Goal: Find contact information: Obtain details needed to contact an individual or organization

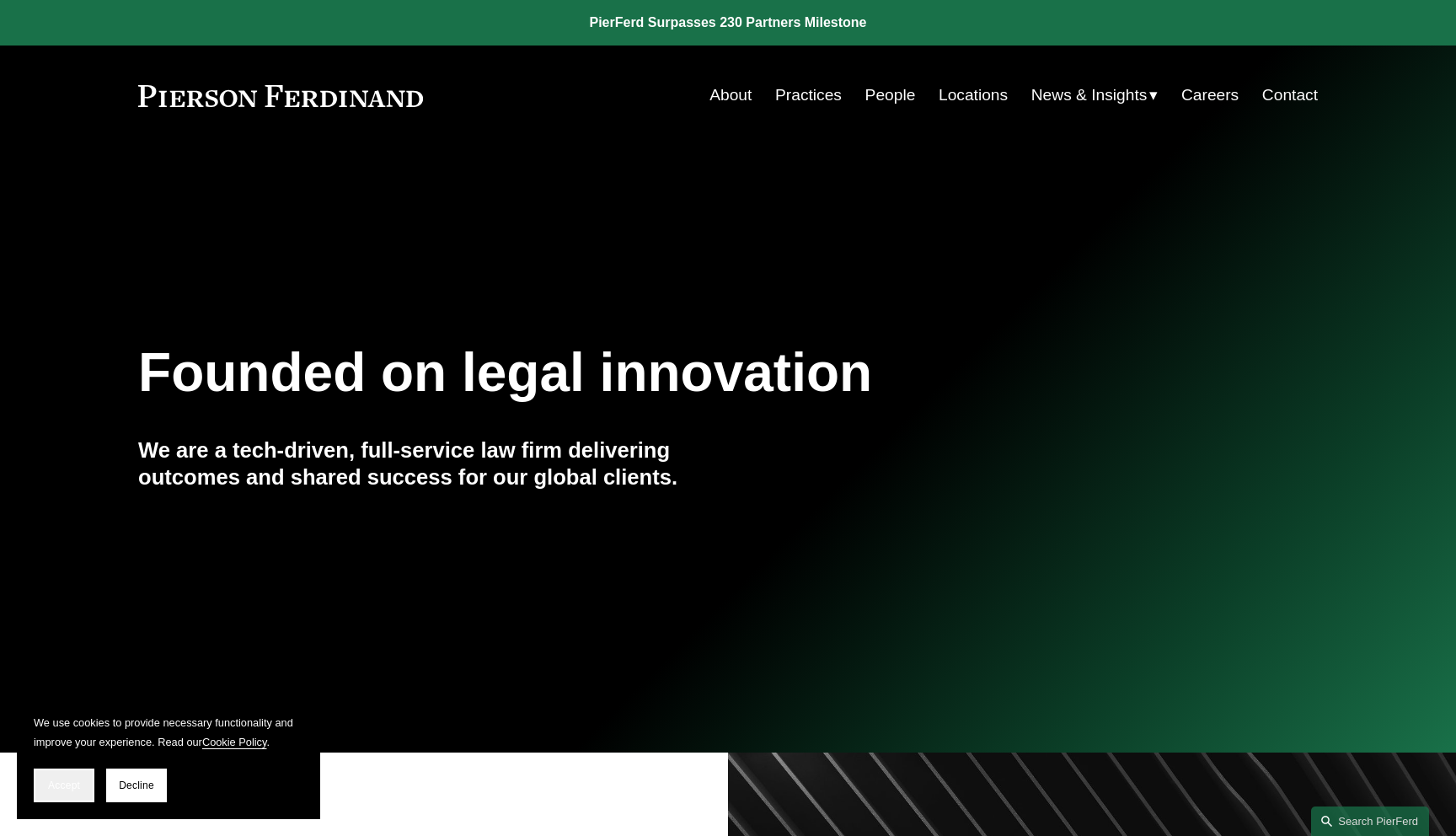
click at [64, 772] on button "Accept" at bounding box center [64, 785] width 61 height 34
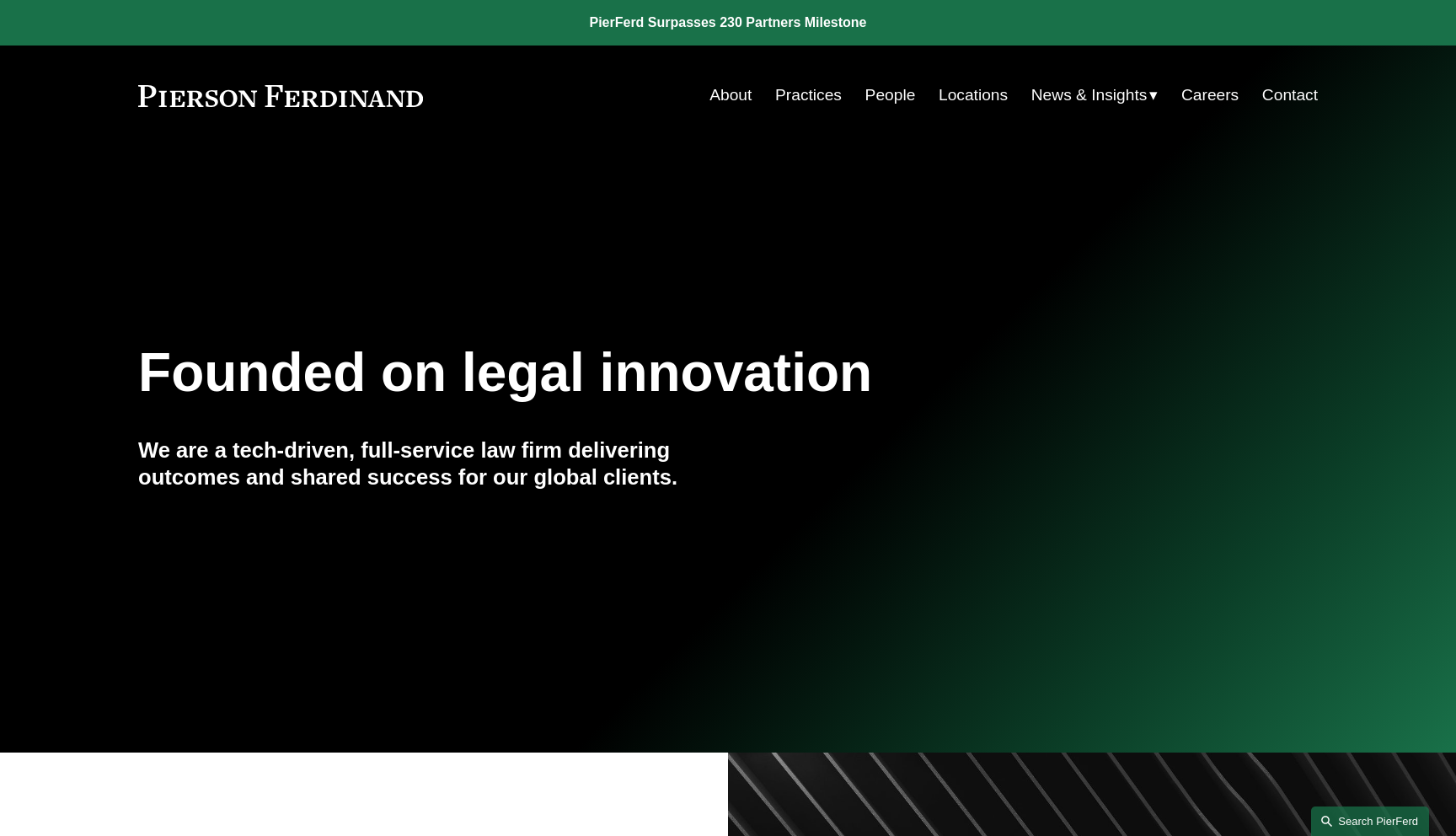
click at [1354, 815] on link "Search this site" at bounding box center [1371, 821] width 118 height 30
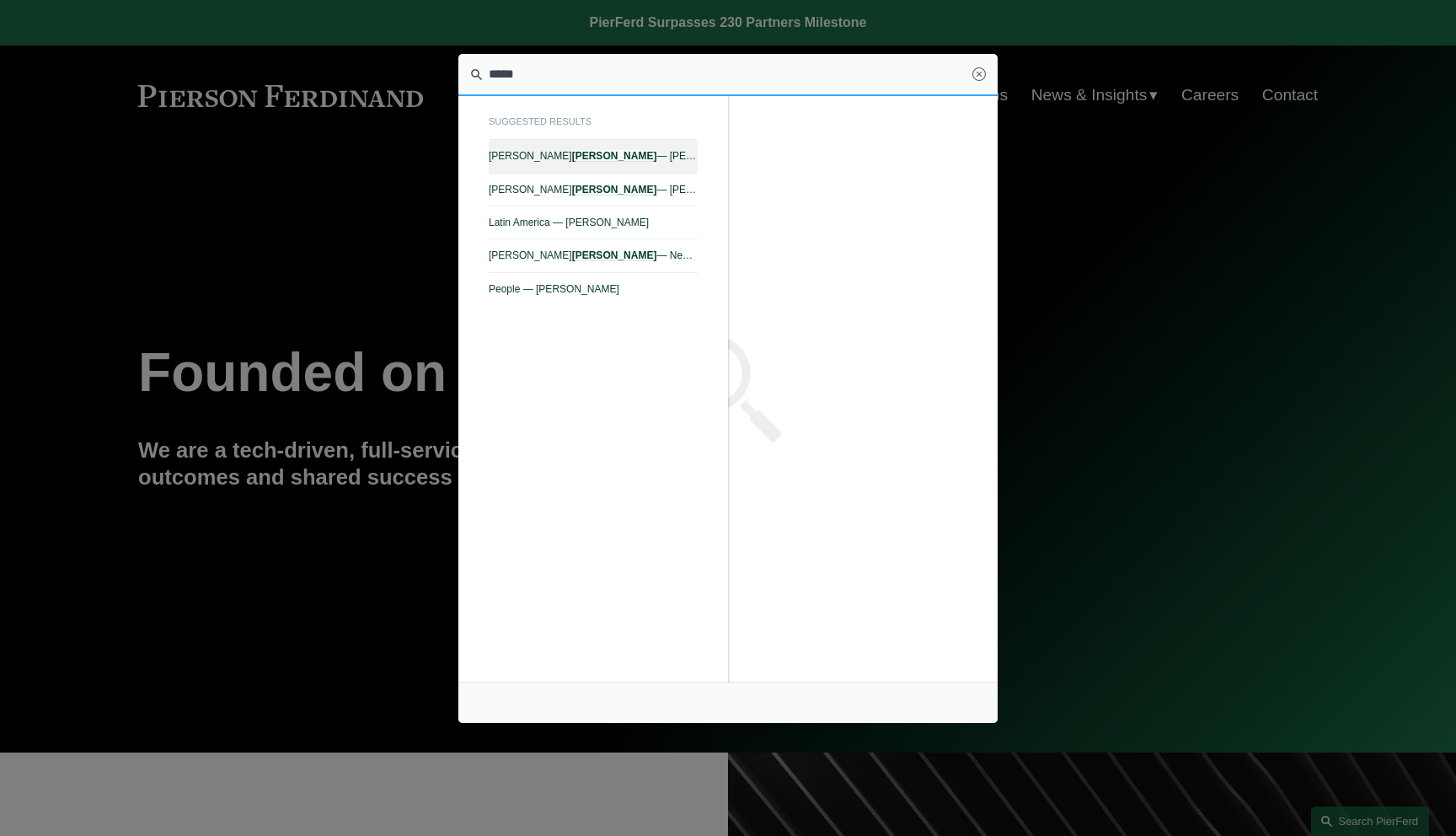
click at [627, 150] on span "[PERSON_NAME] — [PERSON_NAME]" at bounding box center [593, 156] width 209 height 12
type input "*****"
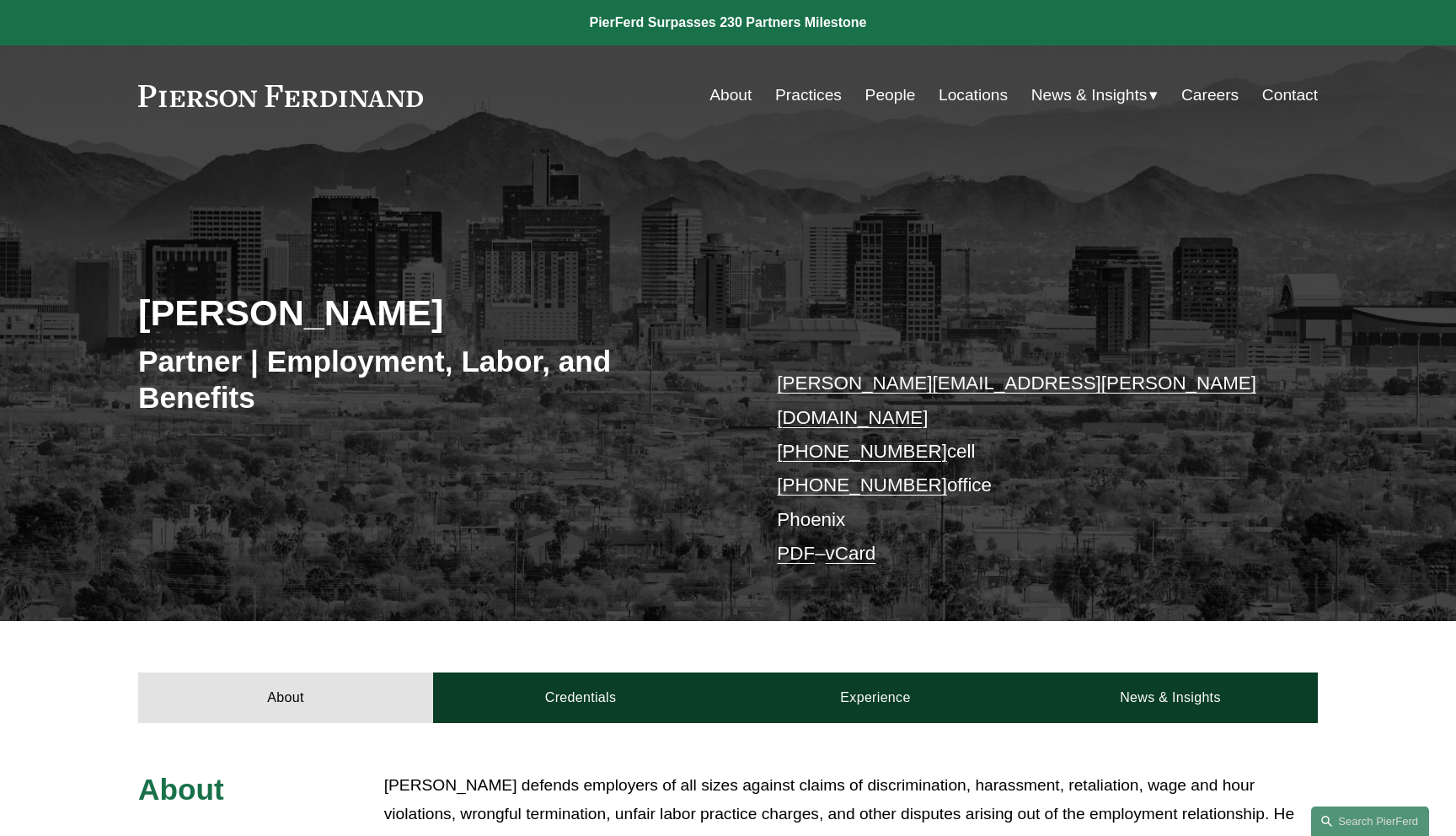
drag, startPoint x: 347, startPoint y: 312, endPoint x: 79, endPoint y: 312, distance: 268.0
click at [90, 312] on div "[PERSON_NAME] Partner | Employment, Labor, and Benefits [PERSON_NAME][EMAIL_ADD…" at bounding box center [728, 405] width 1456 height 432
copy h2 "Alejandro Pérez"
click at [79, 312] on div "Alejandro Pérez Partner | Employment, Labor, and Benefits alejandro.perez@pierf…" at bounding box center [728, 405] width 1456 height 432
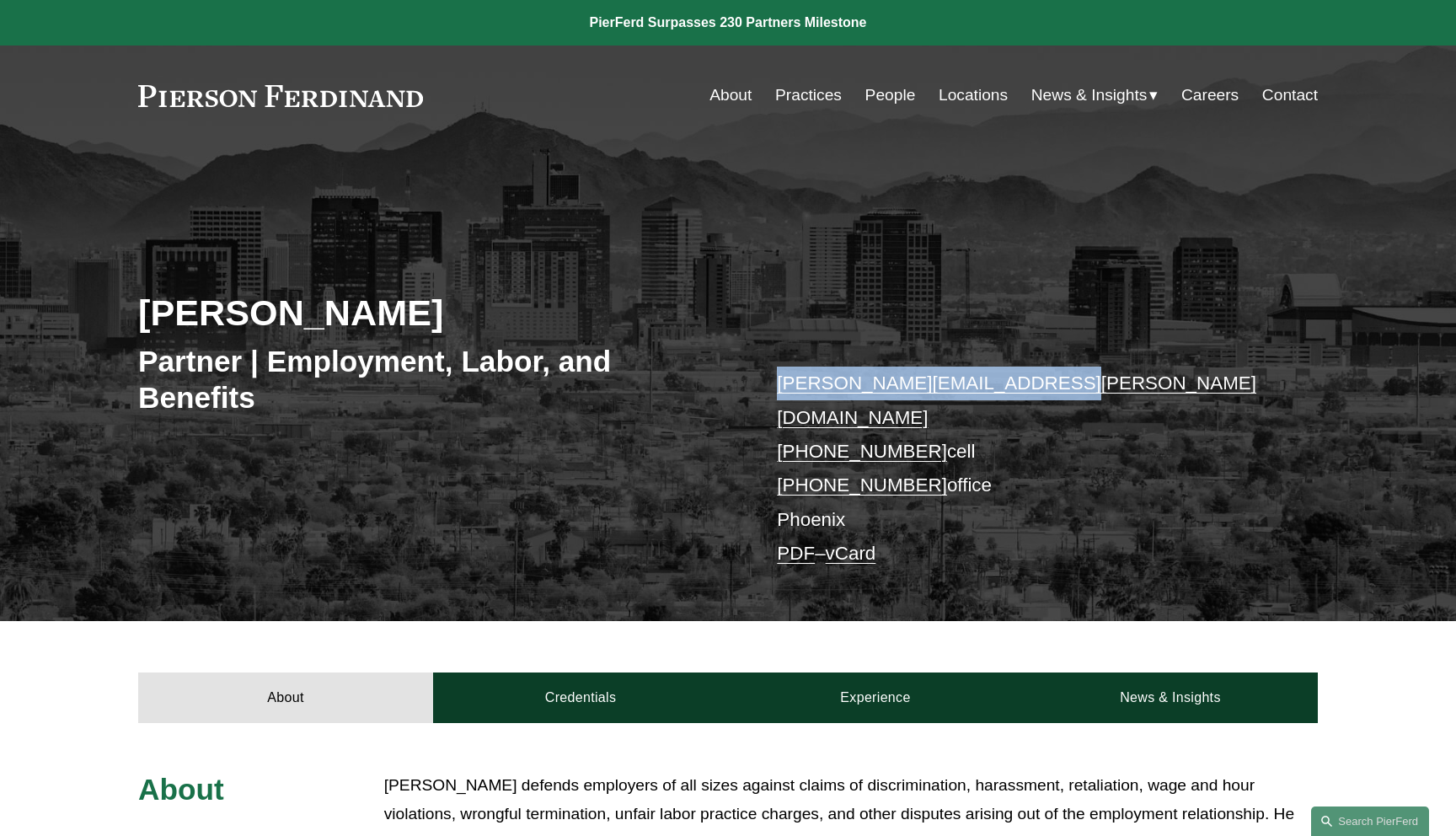
drag, startPoint x: 1057, startPoint y: 388, endPoint x: 775, endPoint y: 388, distance: 282.0
click at [775, 388] on div "Alejandro Pérez Partner | Employment, Labor, and Benefits alejandro.perez@pierf…" at bounding box center [728, 405] width 1456 height 432
copy link "alejandro.perez@pierferd.com"
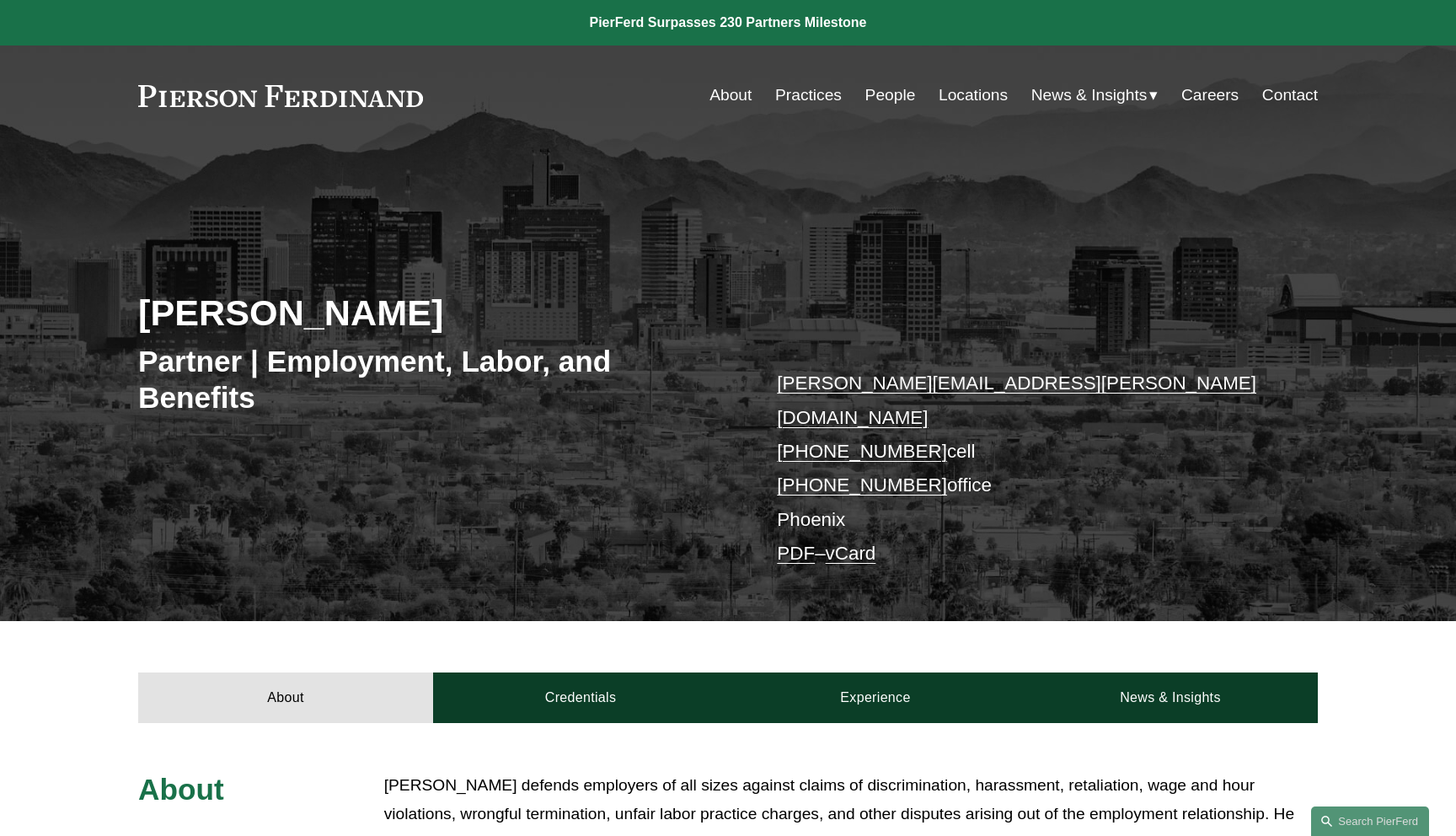
click at [773, 323] on div "Alejandro Pérez Partner | Employment, Labor, and Benefits alejandro.perez@pierf…" at bounding box center [728, 405] width 1456 height 432
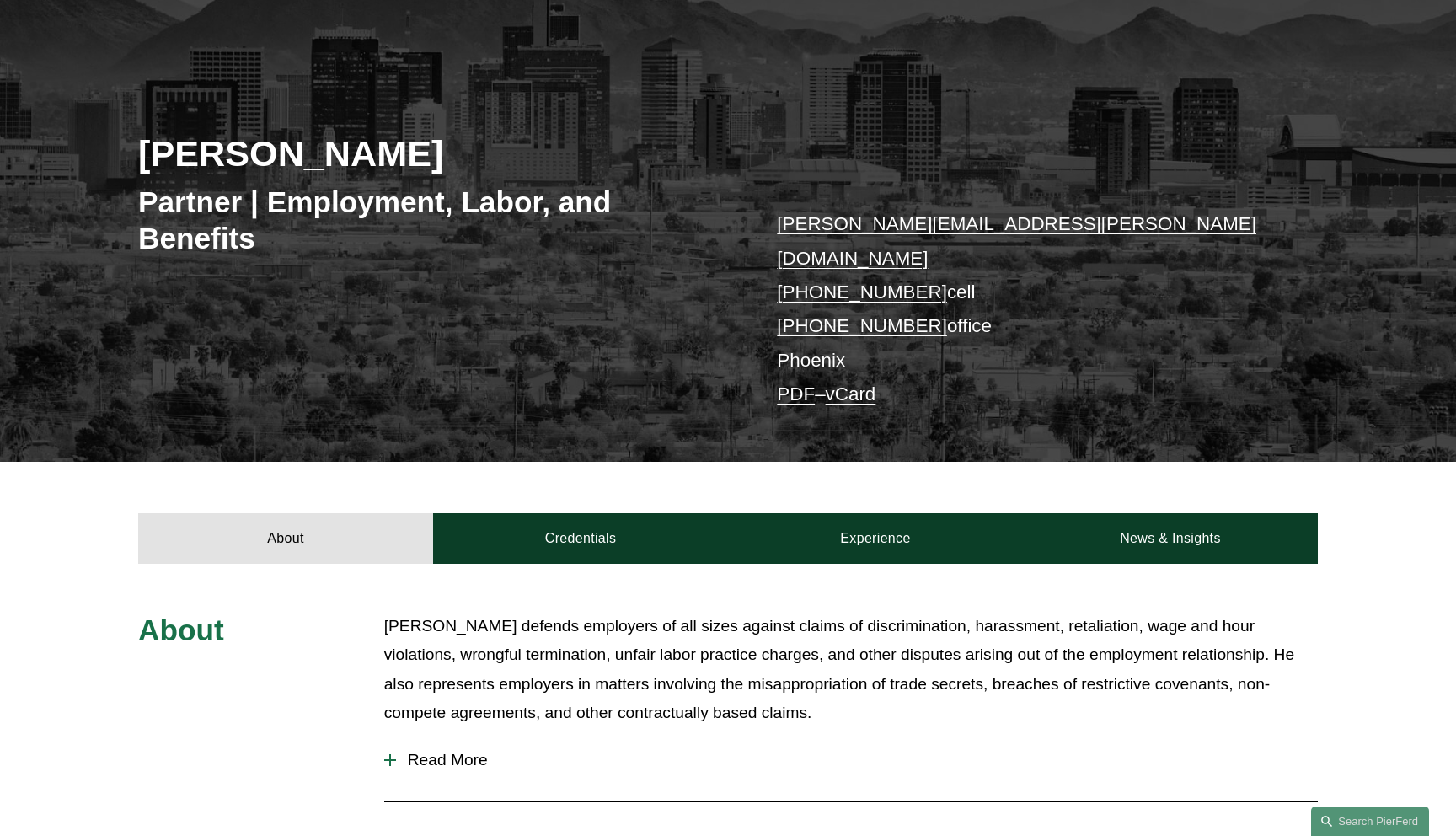
scroll to position [191, 0]
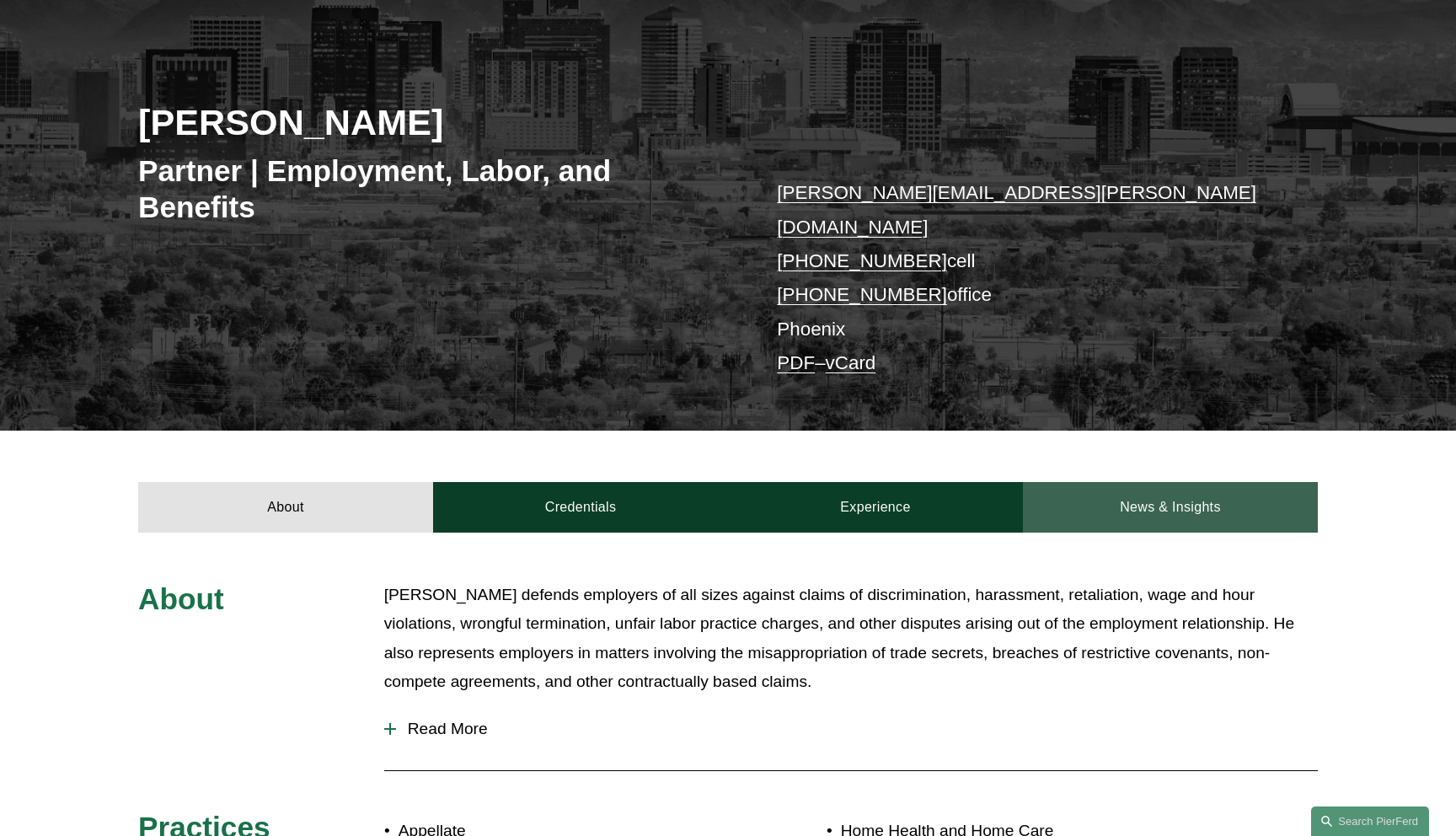
click at [1211, 484] on link "News & Insights" at bounding box center [1170, 507] width 295 height 50
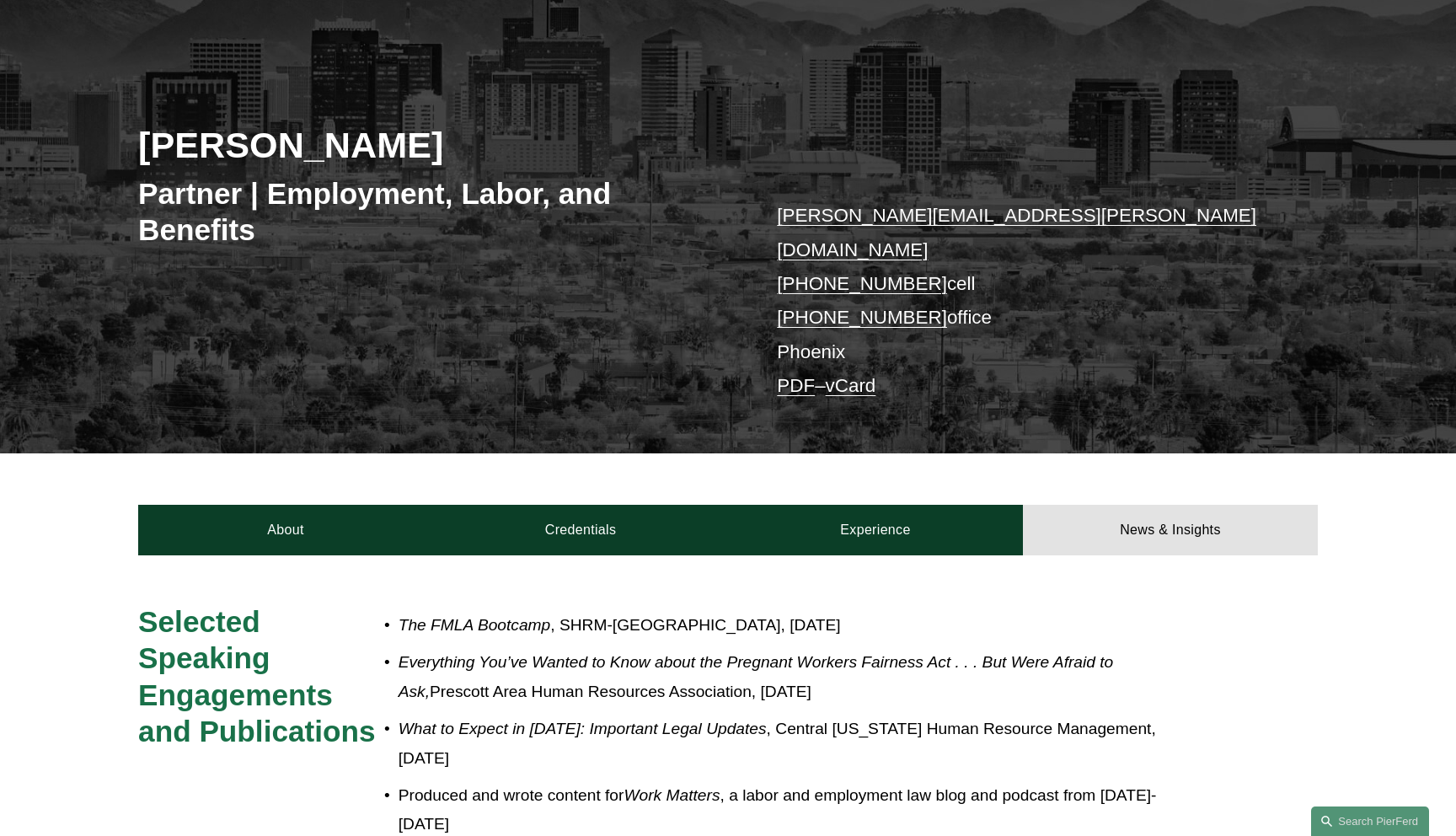
scroll to position [0, 0]
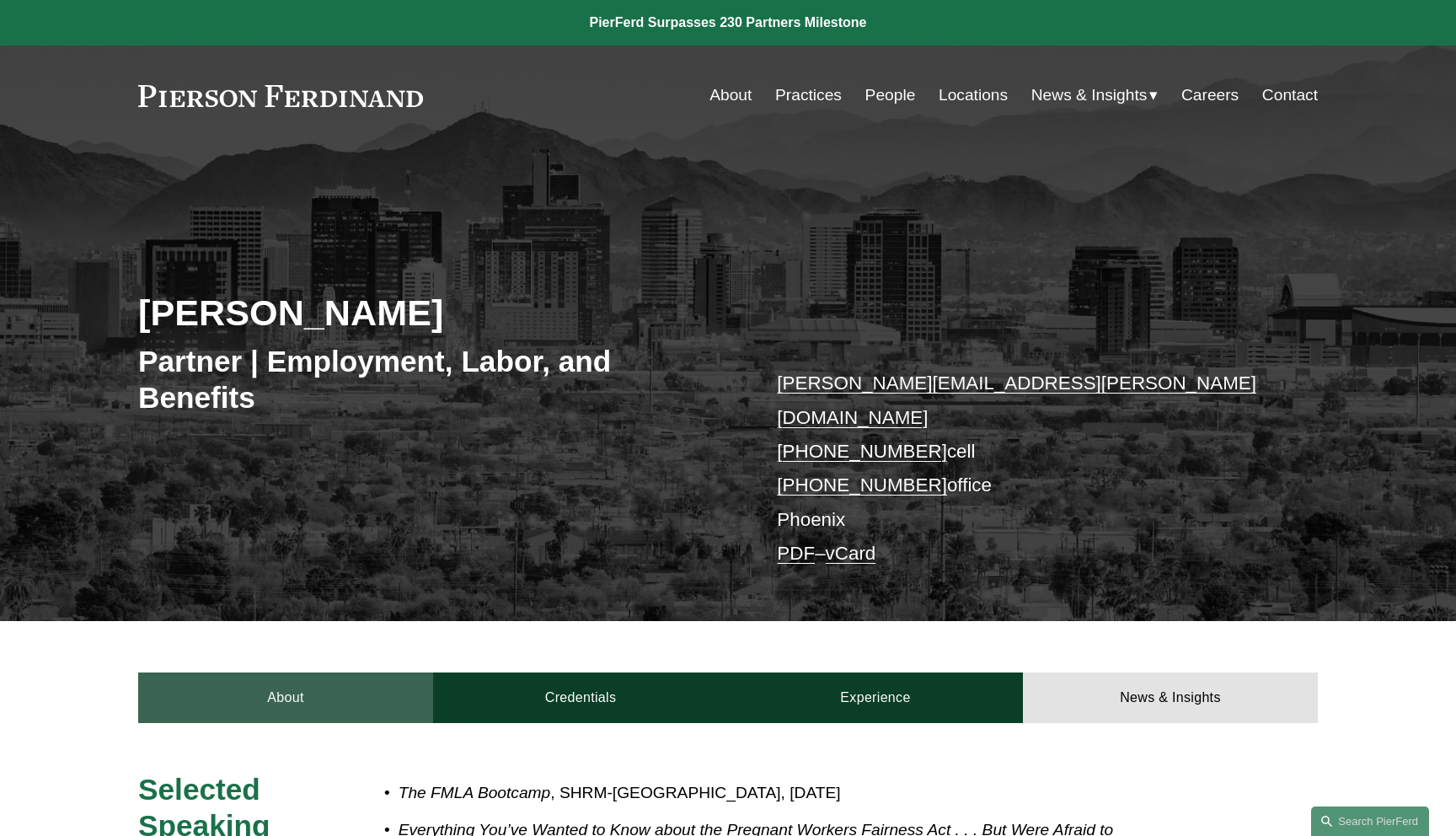
click at [220, 678] on link "About" at bounding box center [285, 697] width 295 height 50
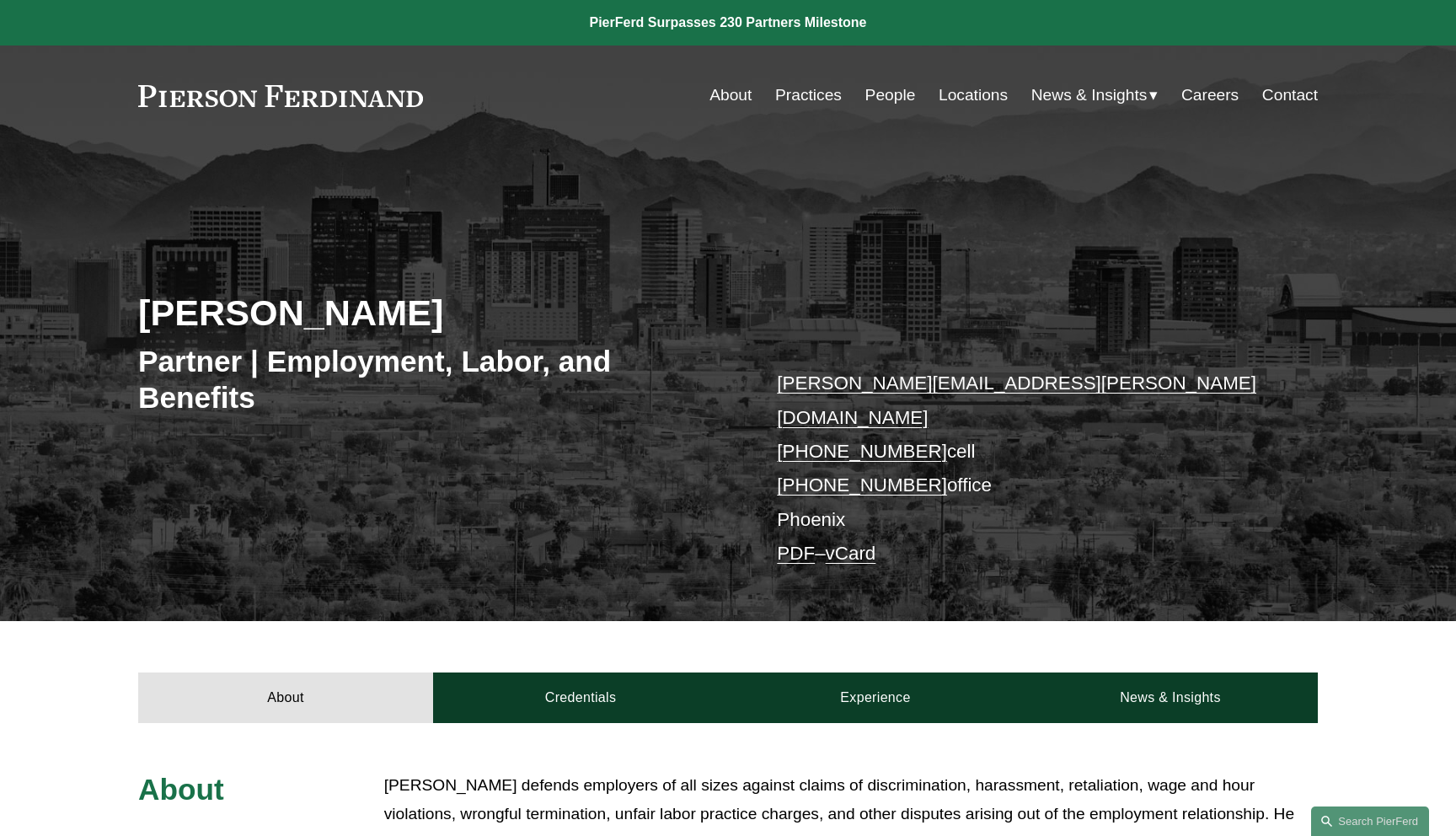
drag, startPoint x: 299, startPoint y: 316, endPoint x: 19, endPoint y: 311, distance: 280.0
click at [19, 311] on div "Alejandro Pérez Partner | Employment, Labor, and Benefits alejandro.perez@pierf…" at bounding box center [728, 405] width 1456 height 432
copy h2 "Alejandro Pérez"
click at [19, 311] on div "Alejandro Pérez Partner | Employment, Labor, and Benefits alejandro.perez@pierf…" at bounding box center [728, 405] width 1456 height 432
click at [439, 208] on div "Alejandro Pérez Partner | Employment, Labor, and Benefits alejandro.perez@pierf…" at bounding box center [728, 405] width 1456 height 432
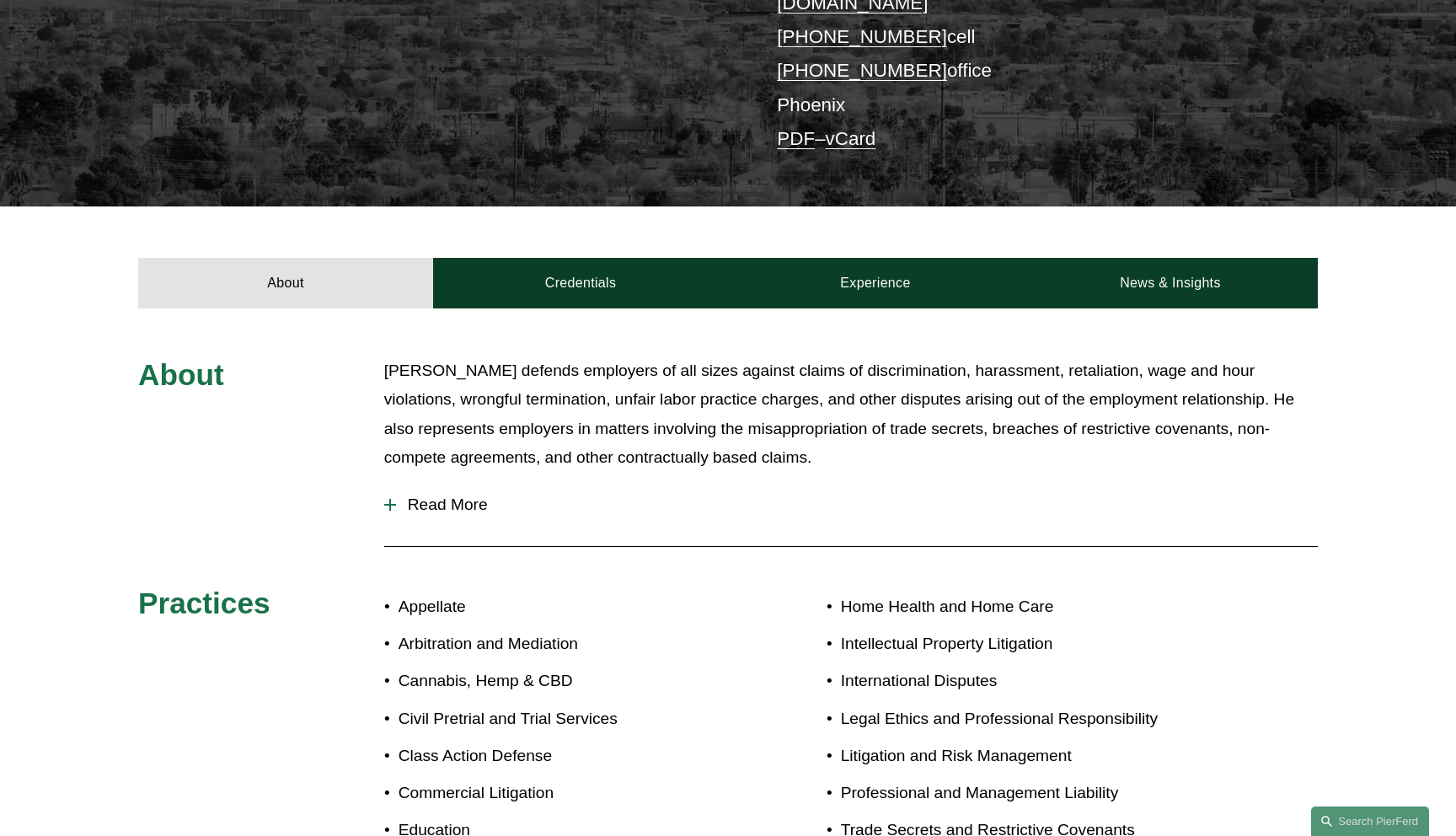
scroll to position [415, 0]
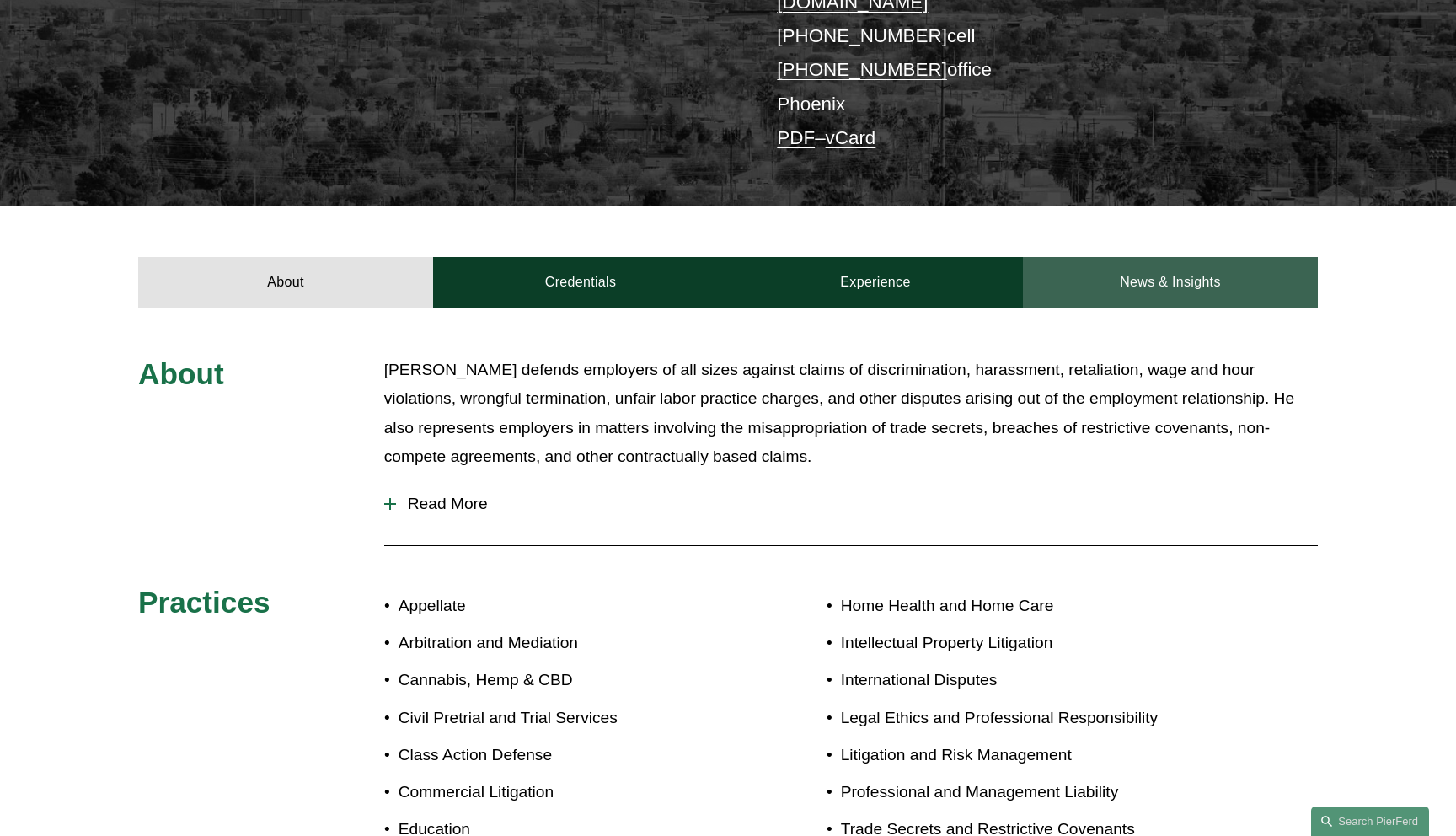
click at [1171, 266] on link "News & Insights" at bounding box center [1170, 282] width 295 height 50
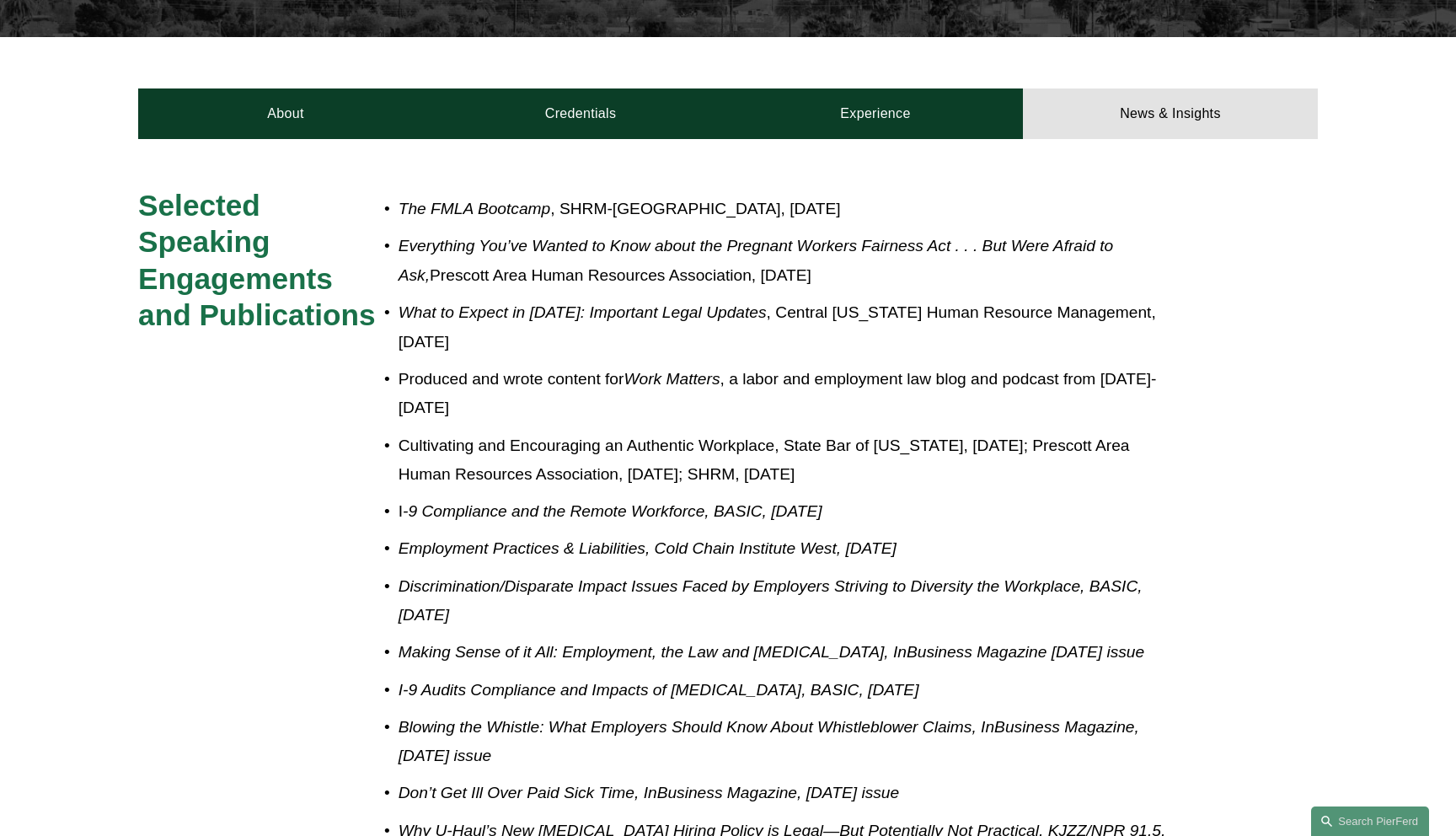
scroll to position [580, 0]
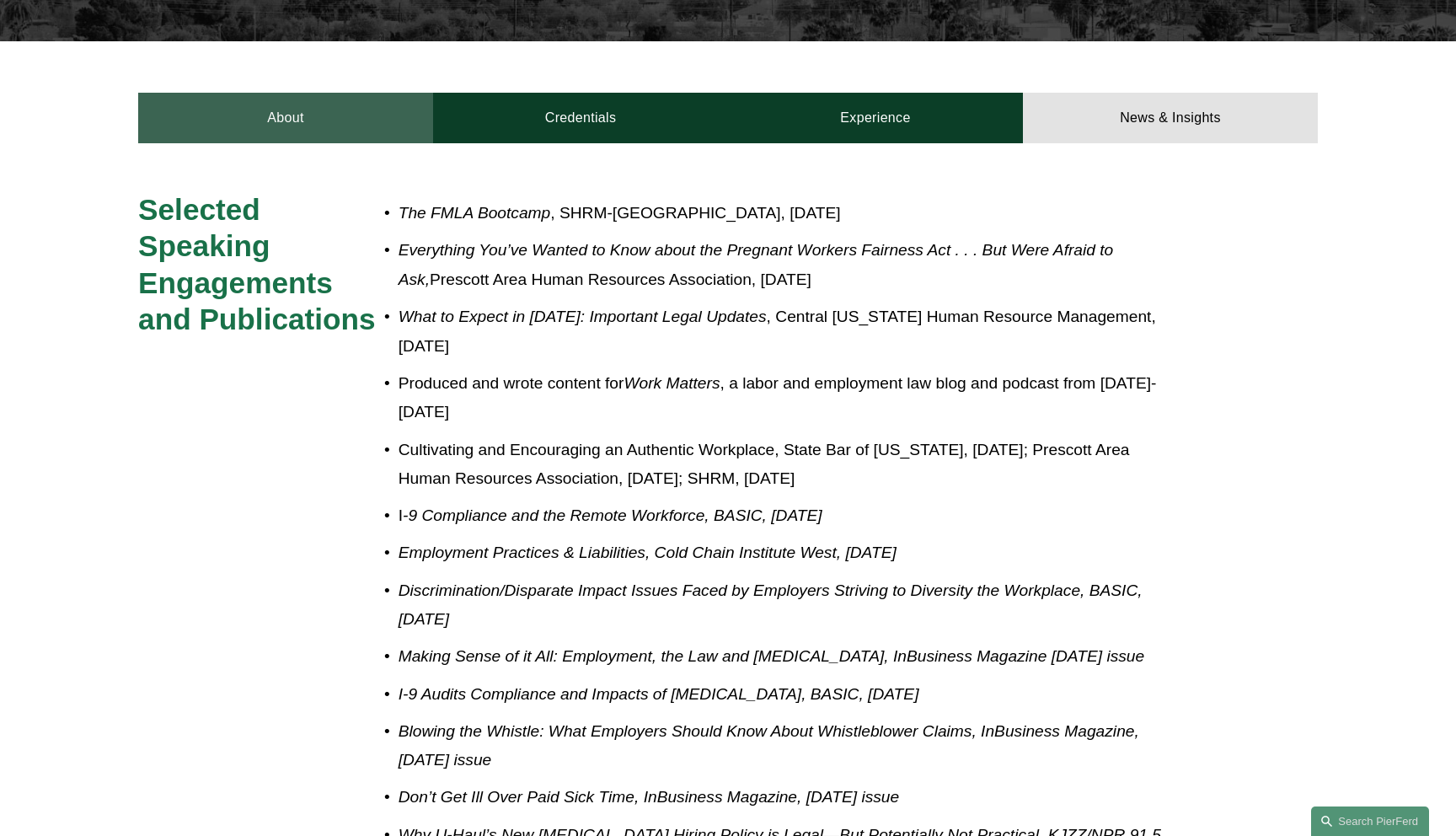
click at [297, 107] on link "About" at bounding box center [285, 118] width 295 height 50
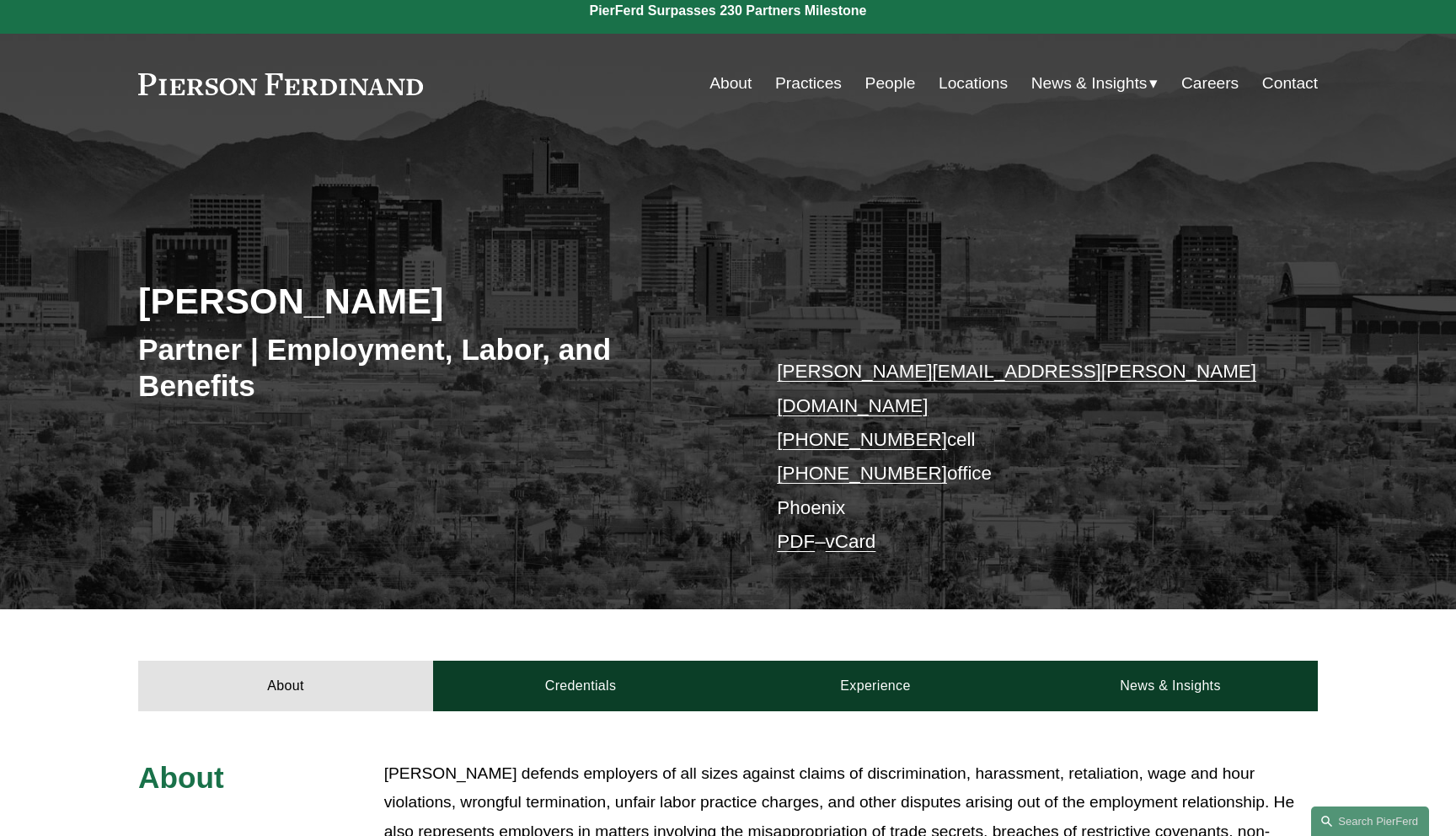
scroll to position [0, 0]
